Goal: Check status: Check status

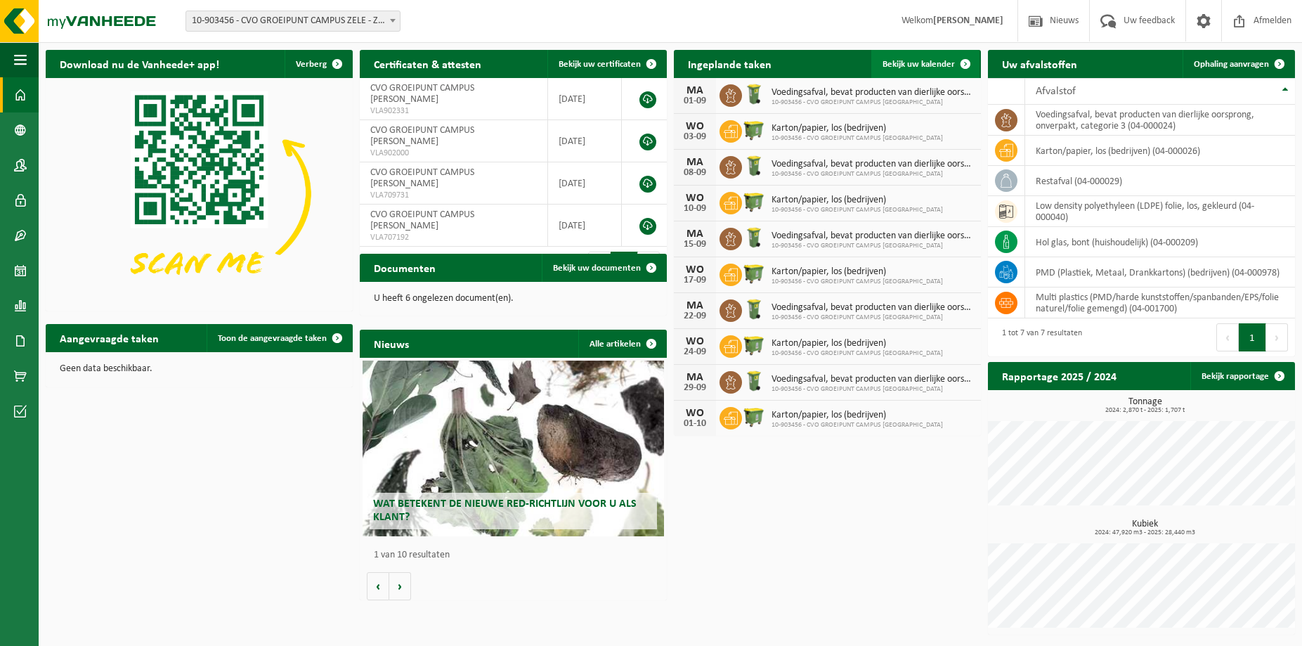
click at [929, 61] on span "Bekijk uw kalender" at bounding box center [919, 64] width 72 height 9
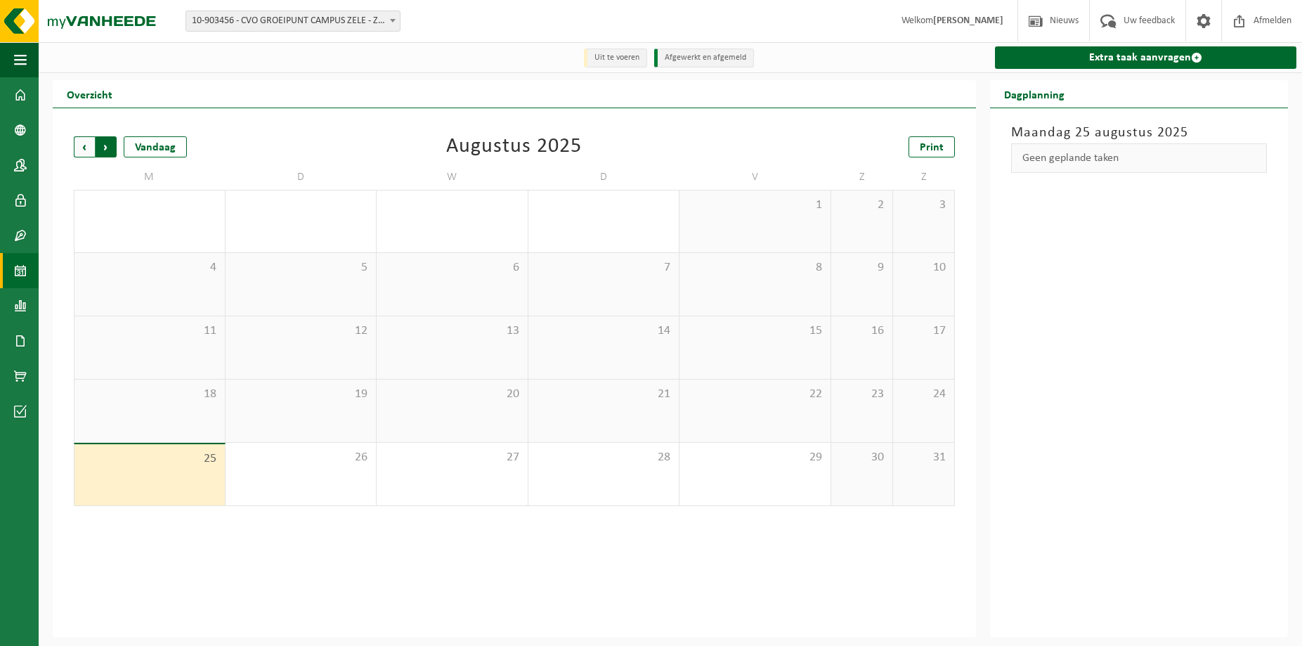
click at [78, 145] on span "Vorige" at bounding box center [84, 146] width 21 height 21
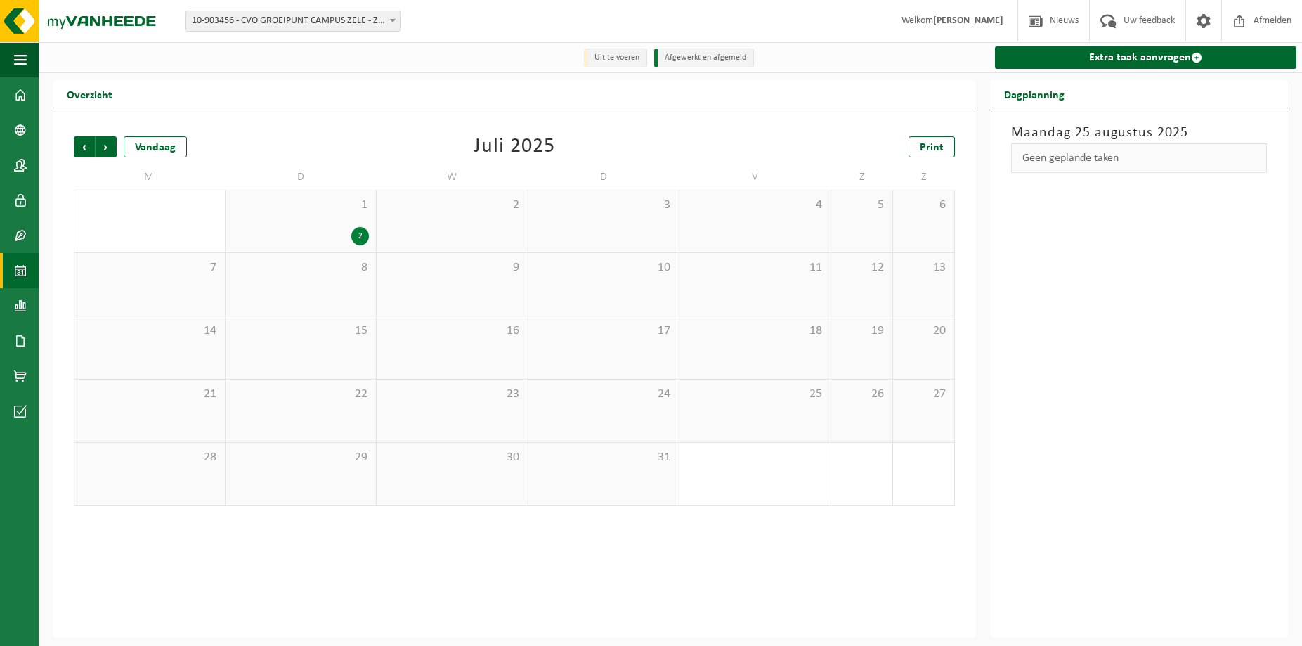
click at [78, 145] on span "Vorige" at bounding box center [84, 146] width 21 height 21
click at [458, 481] on div "25 2" at bounding box center [452, 474] width 151 height 63
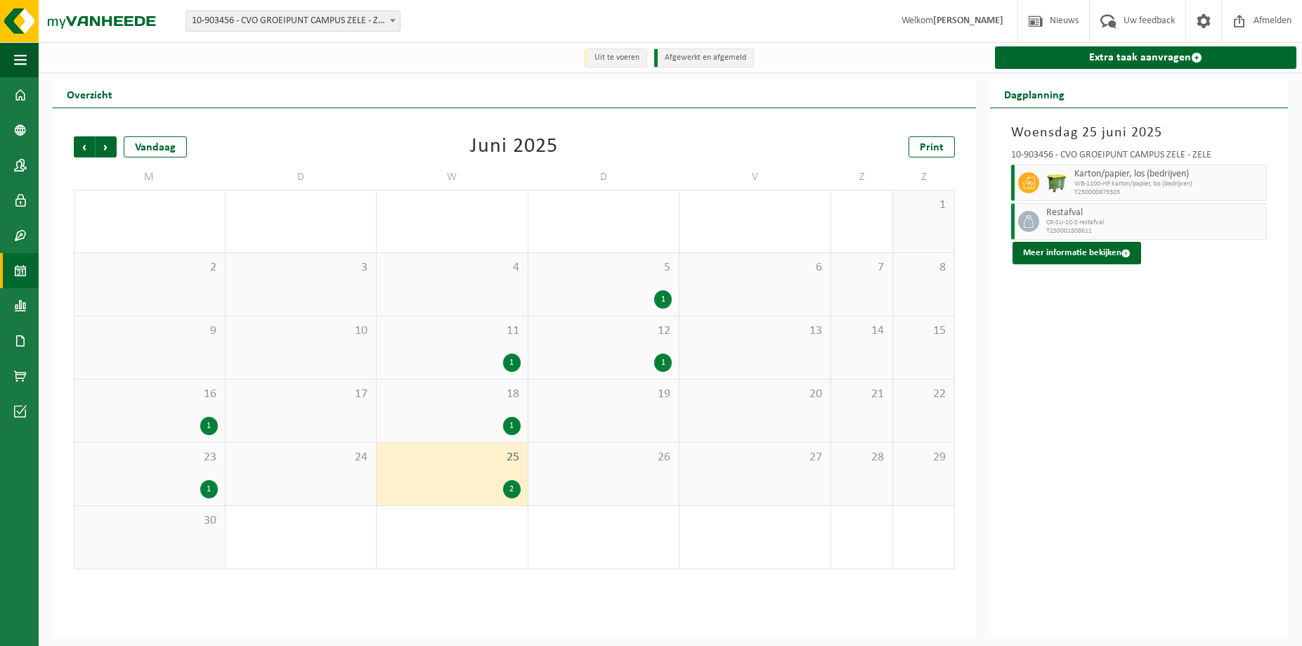
click at [602, 281] on div "5 1" at bounding box center [604, 284] width 151 height 63
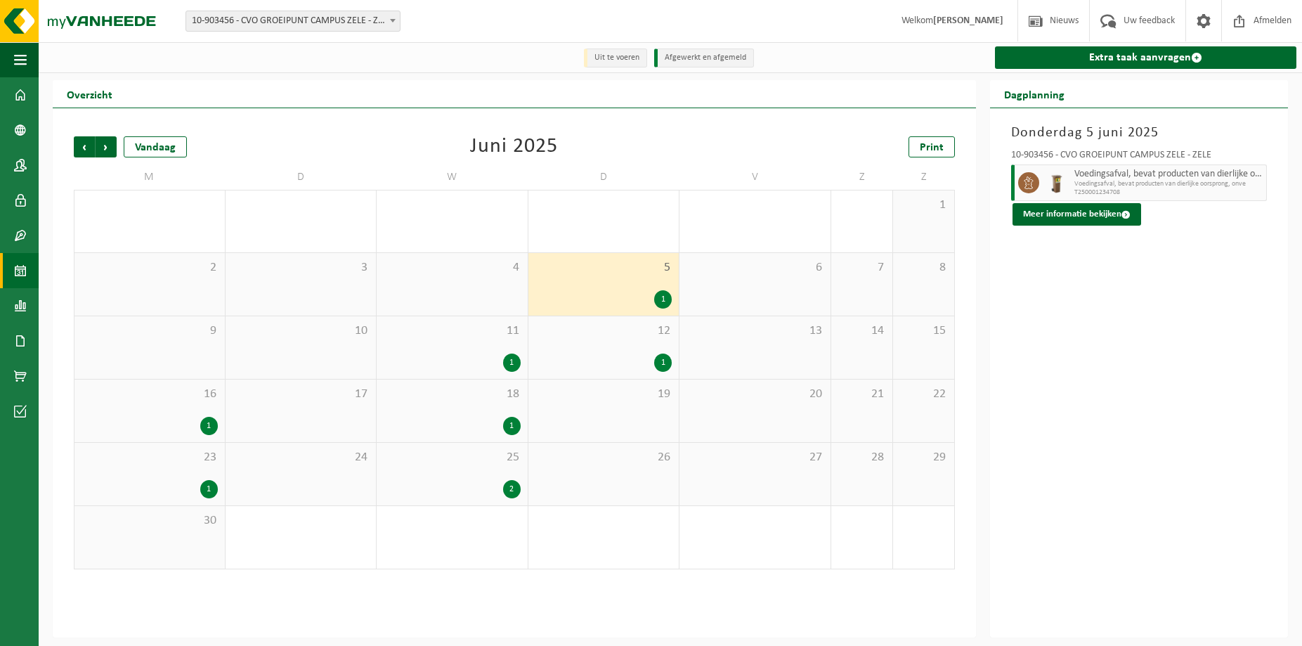
click at [481, 476] on div "25 2" at bounding box center [452, 474] width 151 height 63
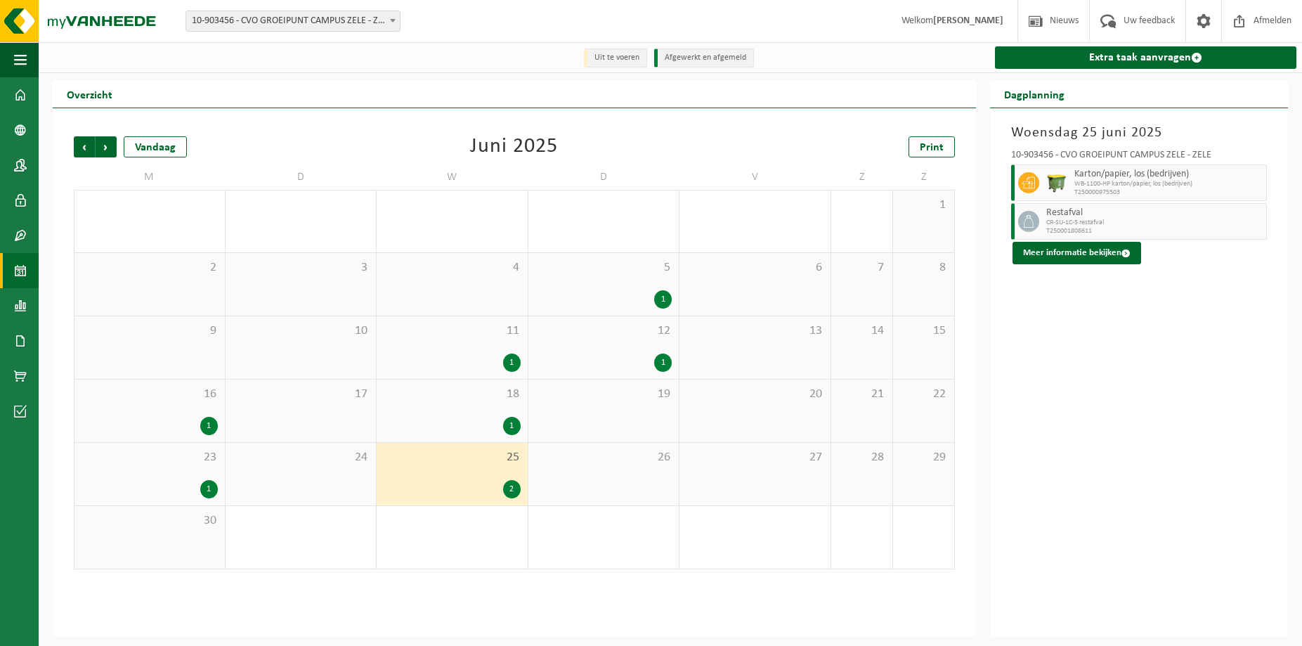
click at [472, 344] on div "11 1" at bounding box center [452, 347] width 151 height 63
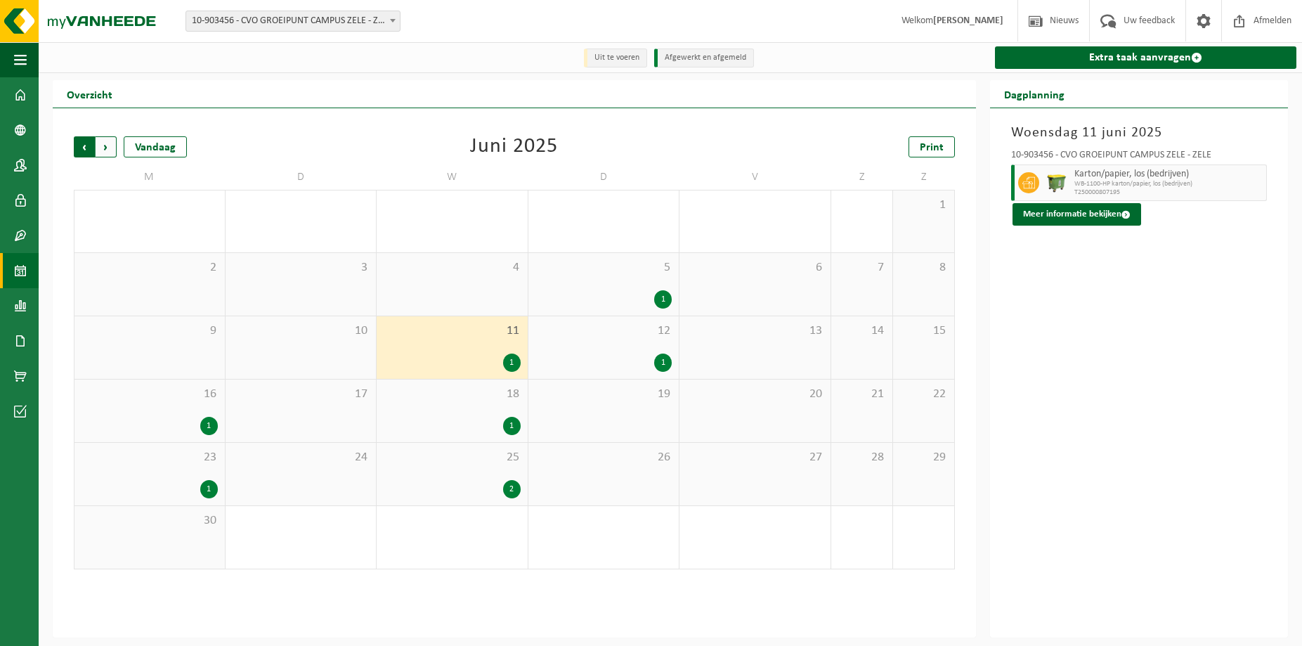
click at [107, 145] on span "Volgende" at bounding box center [106, 146] width 21 height 21
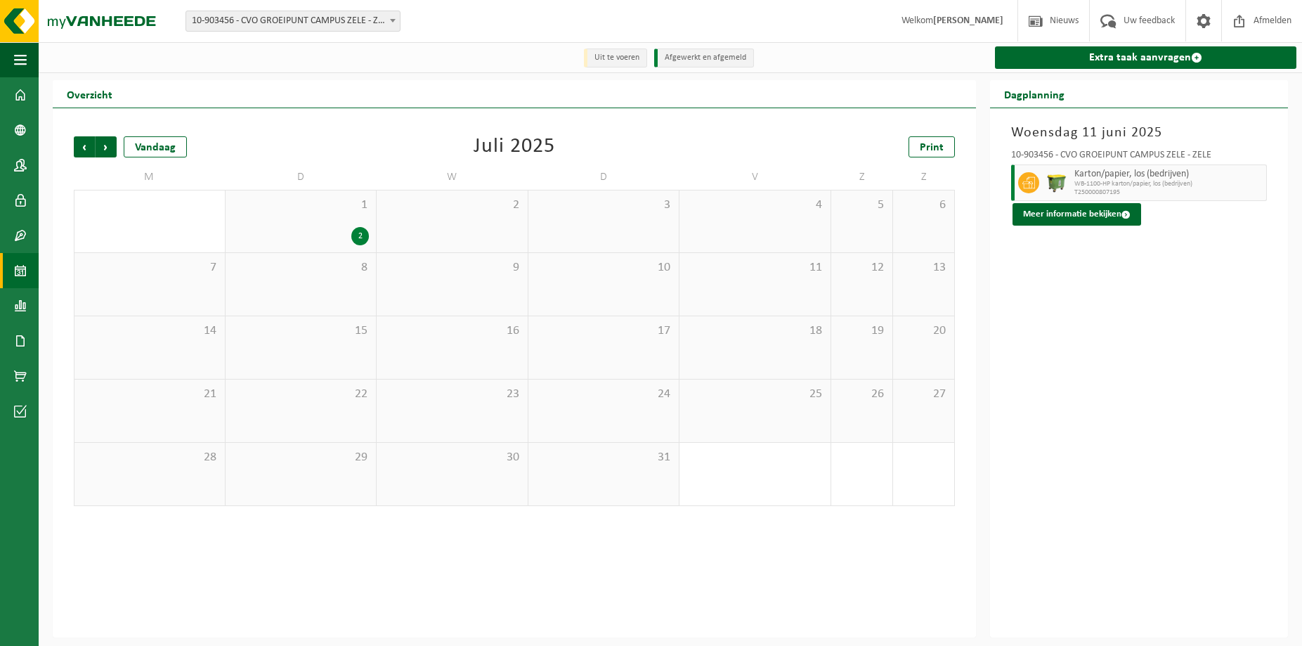
click at [251, 221] on div "1 2" at bounding box center [301, 221] width 151 height 62
